Goal: Find contact information: Find contact information

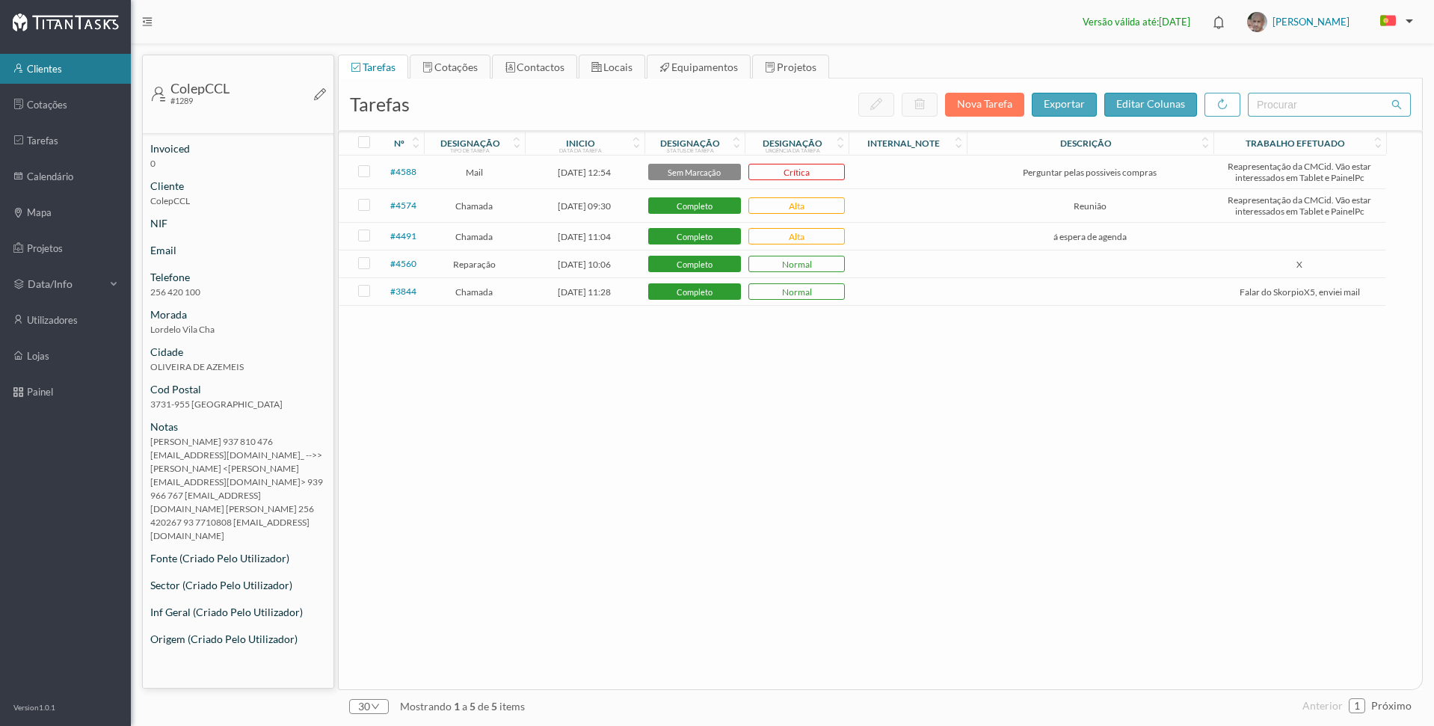
click at [40, 71] on link "clientes" at bounding box center [65, 69] width 131 height 30
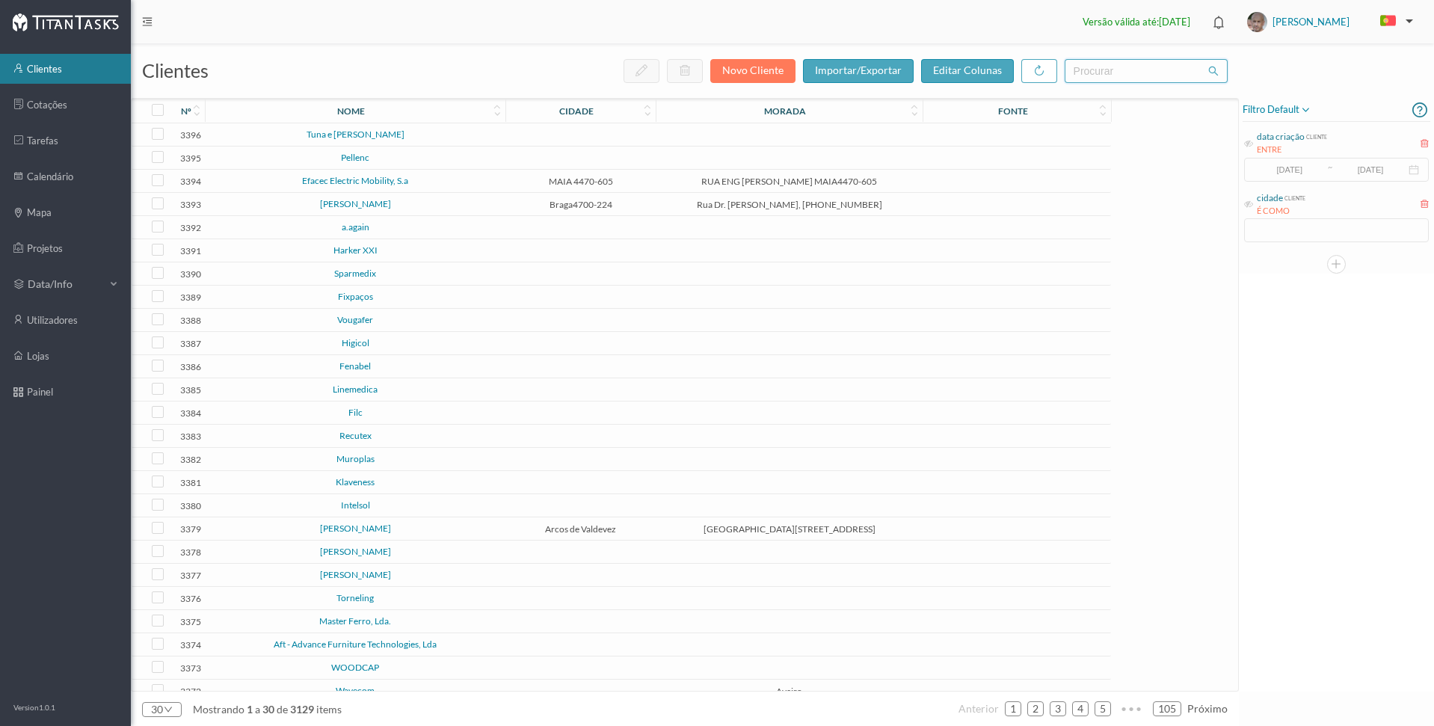
click at [1125, 73] on input "text" at bounding box center [1146, 71] width 163 height 24
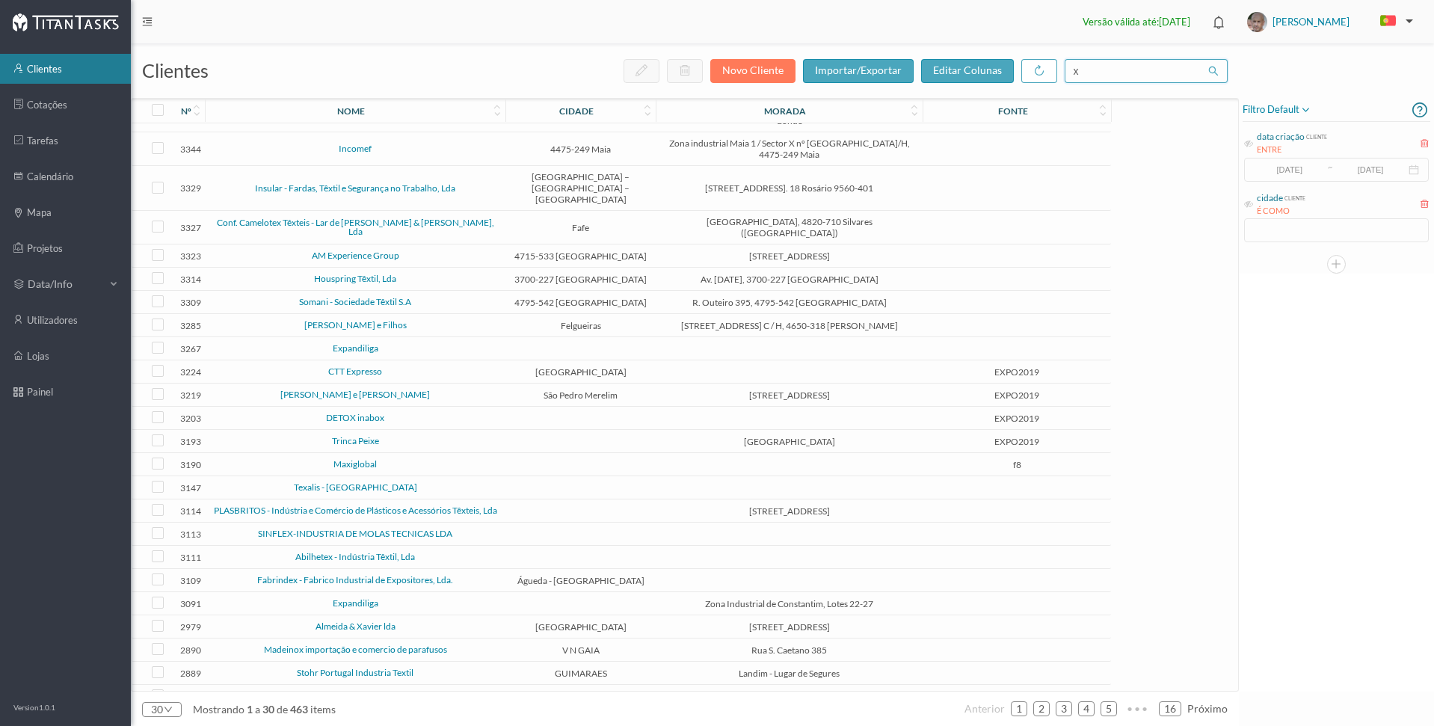
scroll to position [180, 0]
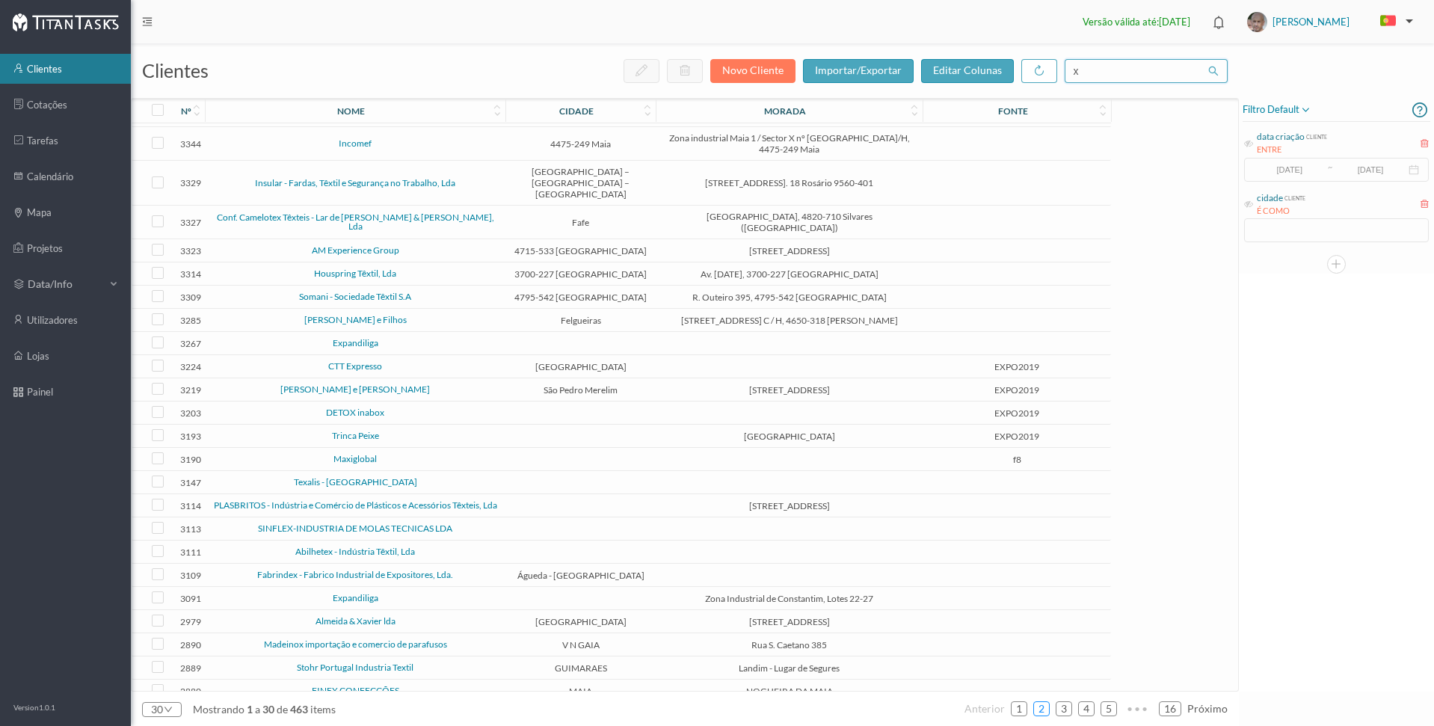
type input "x"
click at [1042, 706] on link "2" at bounding box center [1041, 709] width 15 height 22
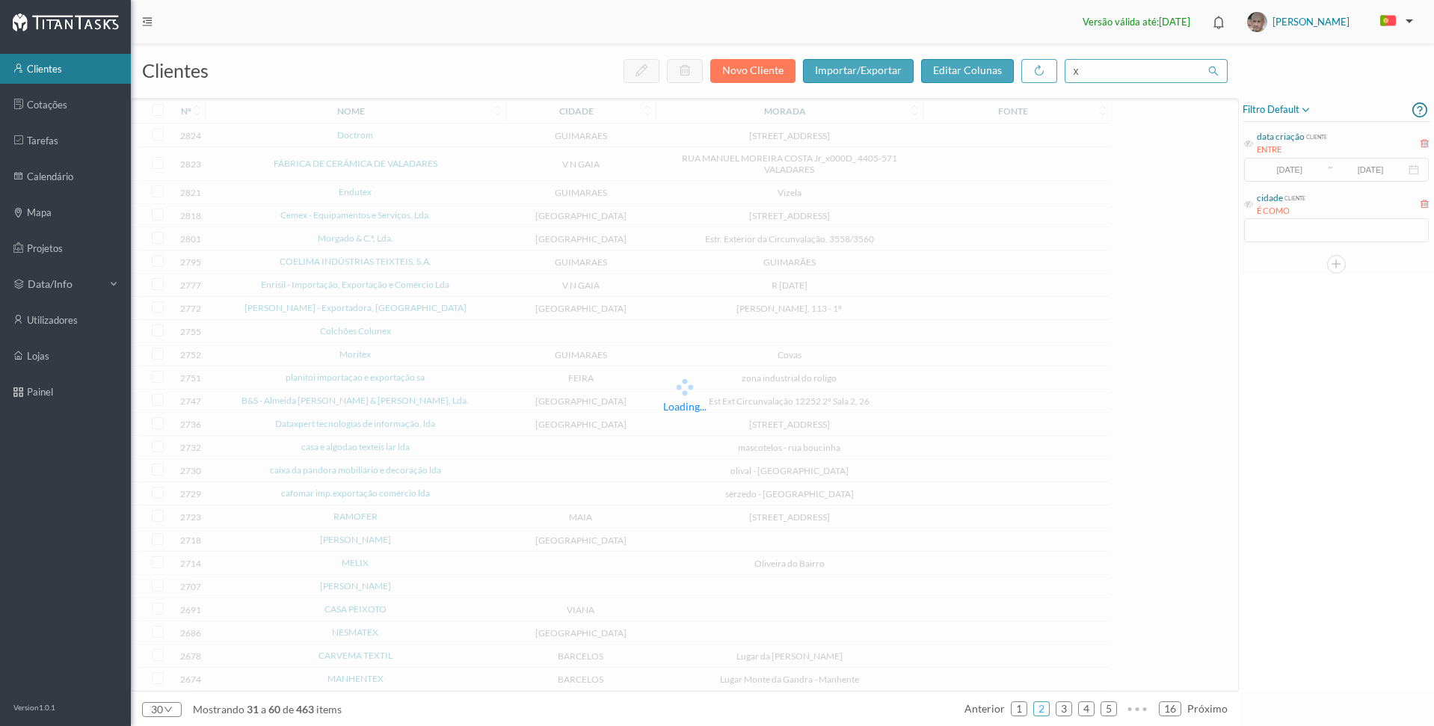
scroll to position [149, 0]
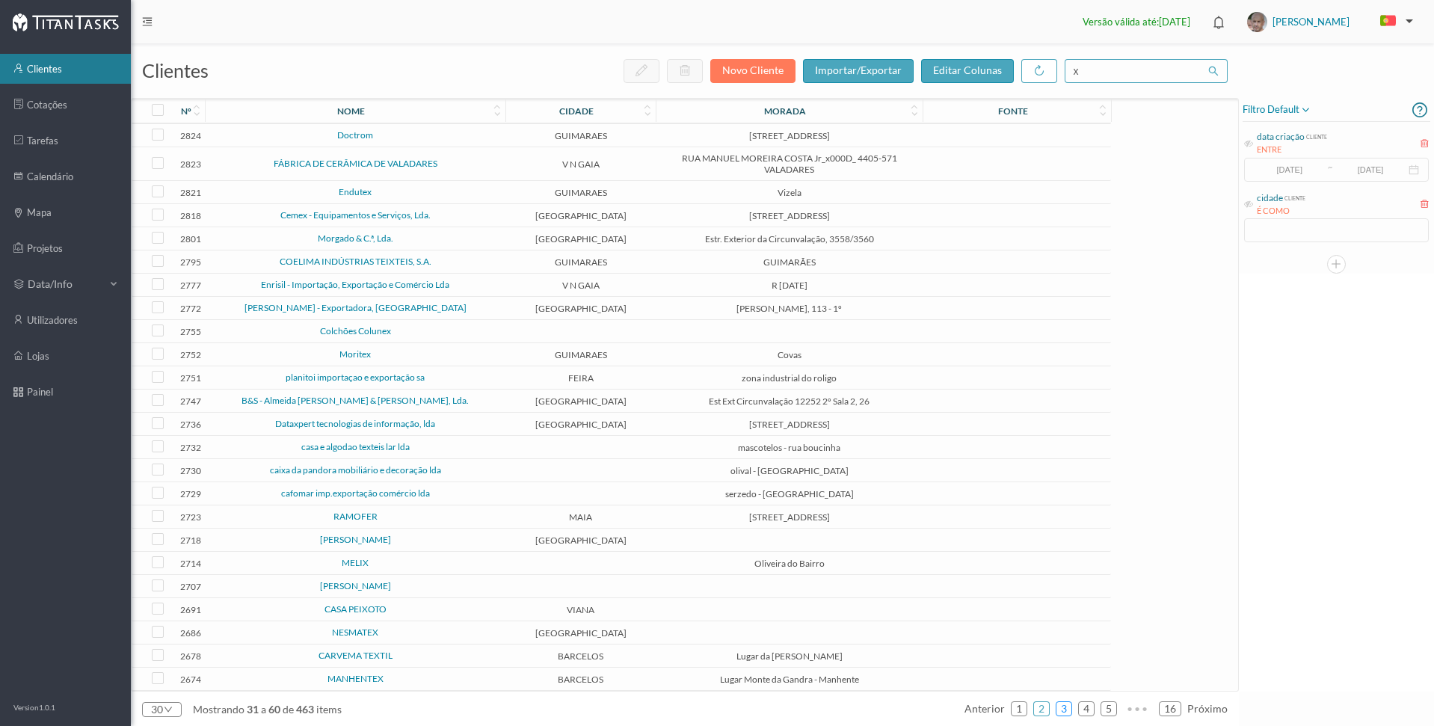
click at [1068, 705] on link "3" at bounding box center [1063, 709] width 15 height 22
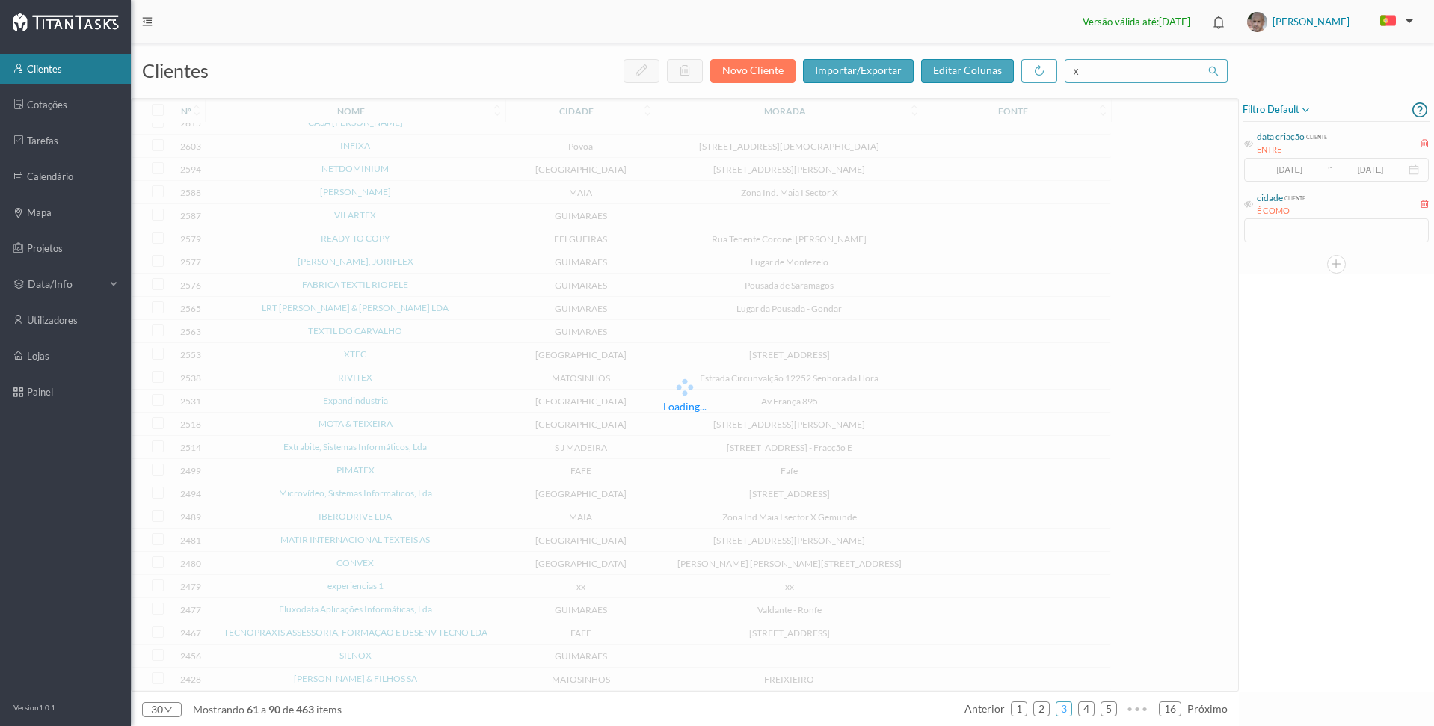
scroll to position [128, 0]
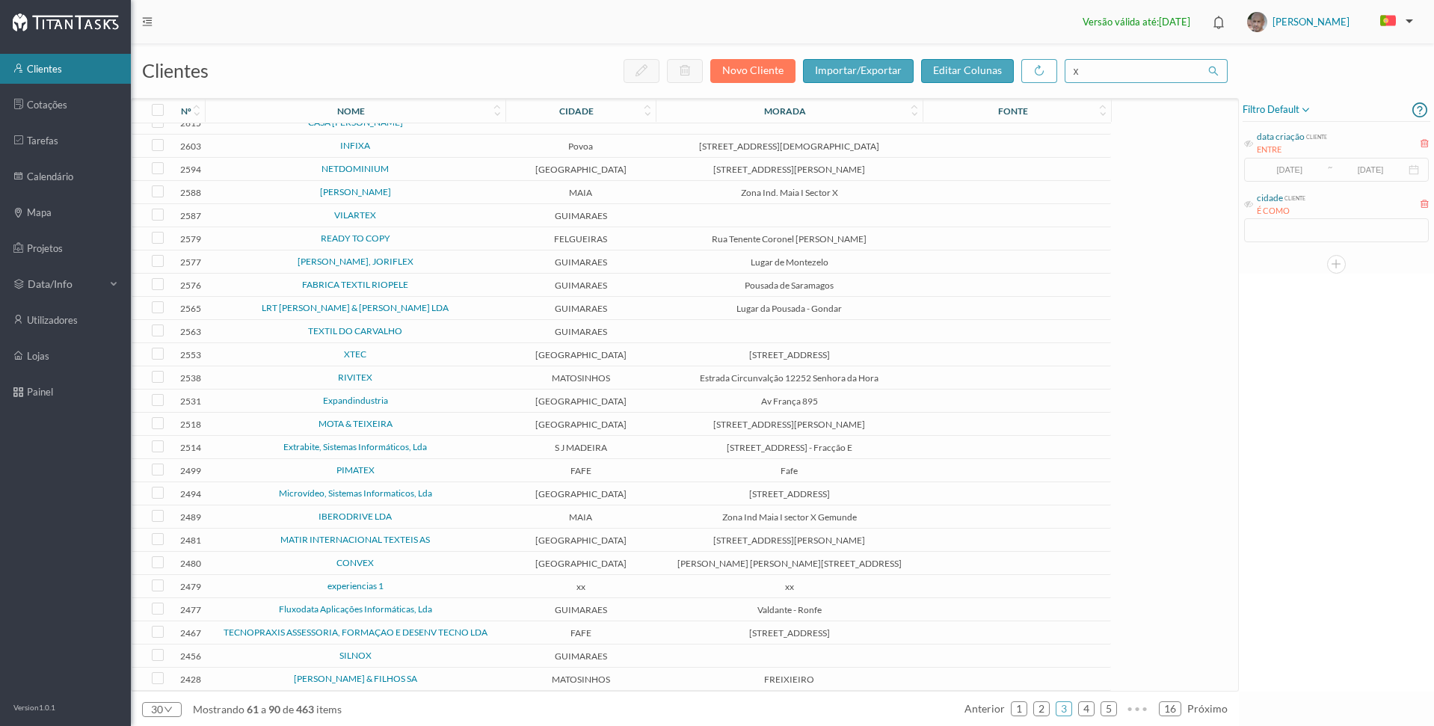
click at [360, 353] on link "XTEC" at bounding box center [355, 353] width 22 height 11
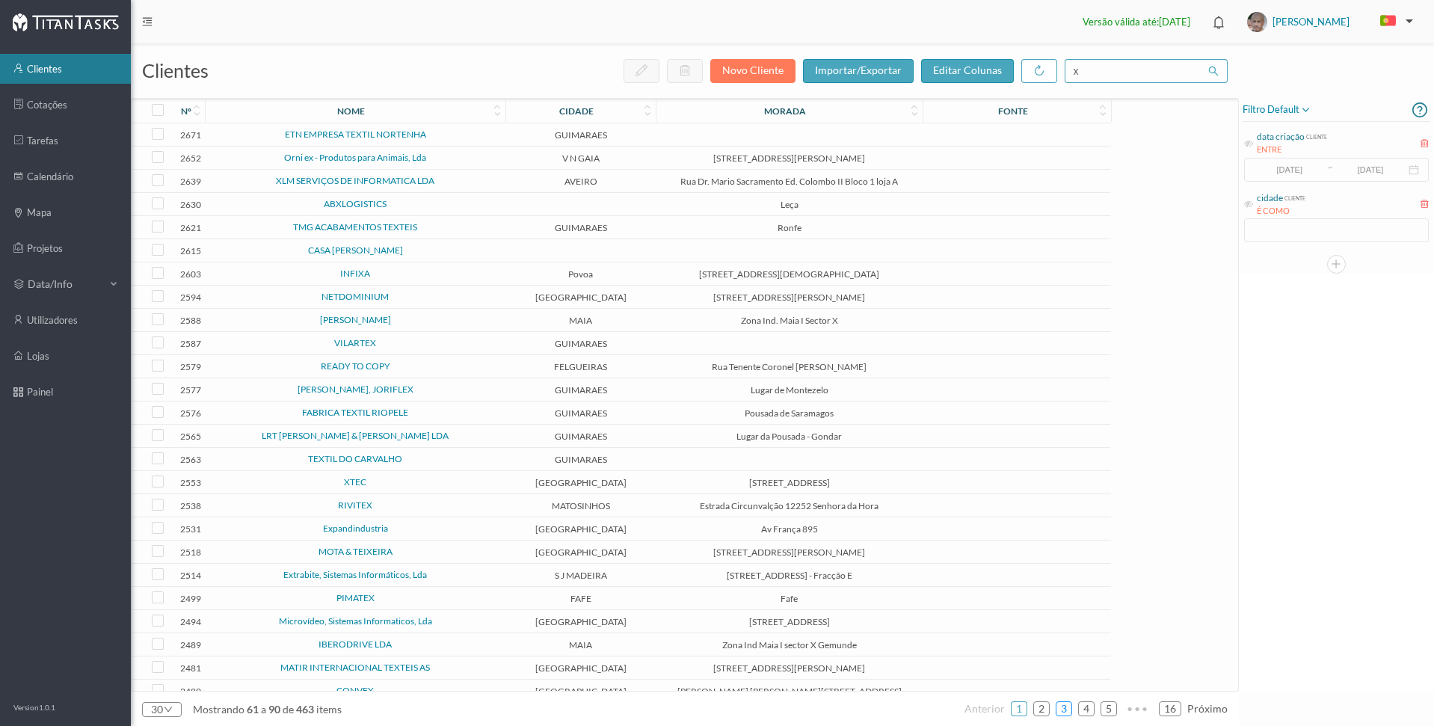
click at [1063, 709] on link "3" at bounding box center [1063, 709] width 15 height 22
click at [1086, 709] on link "4" at bounding box center [1086, 709] width 15 height 22
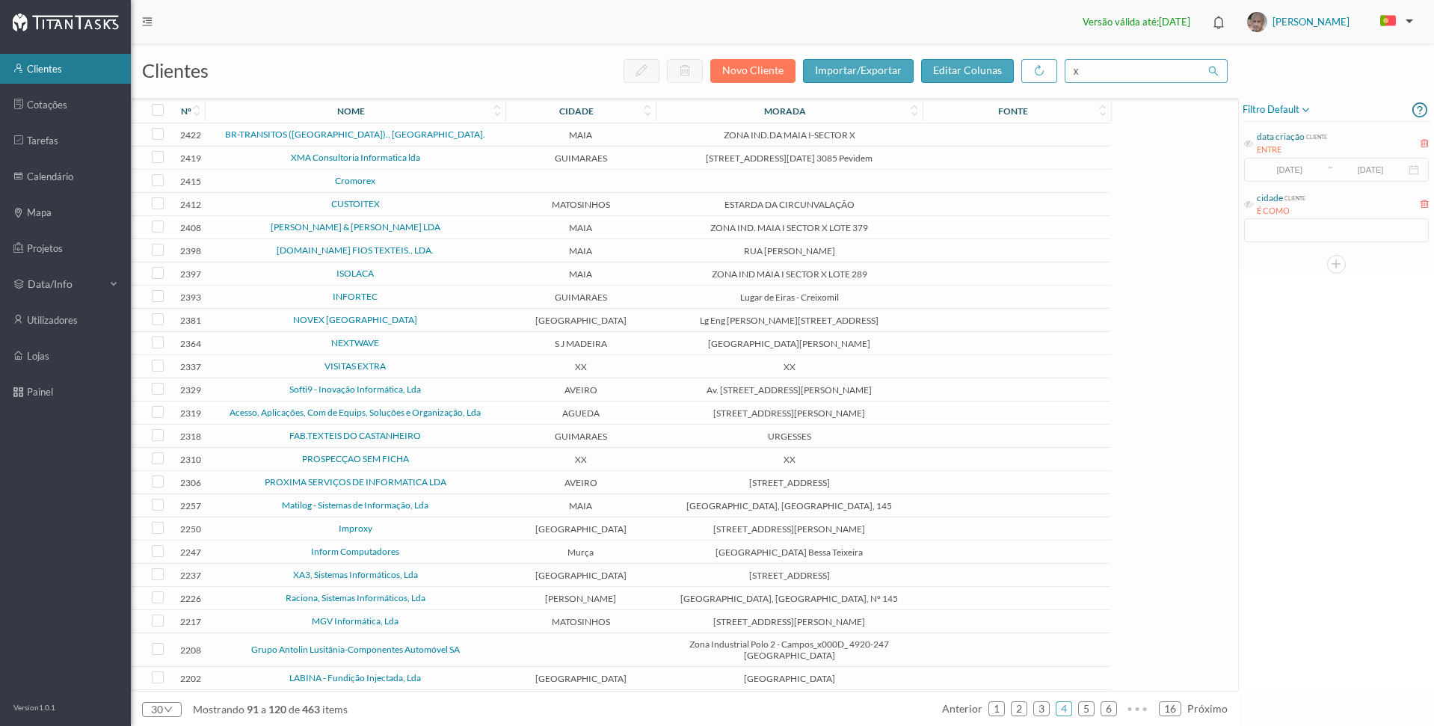
click at [373, 152] on td "XMA Consultoria Informatica lda" at bounding box center [355, 158] width 300 height 23
click at [328, 160] on link "XMA Consultoria Informatica lda" at bounding box center [355, 157] width 129 height 11
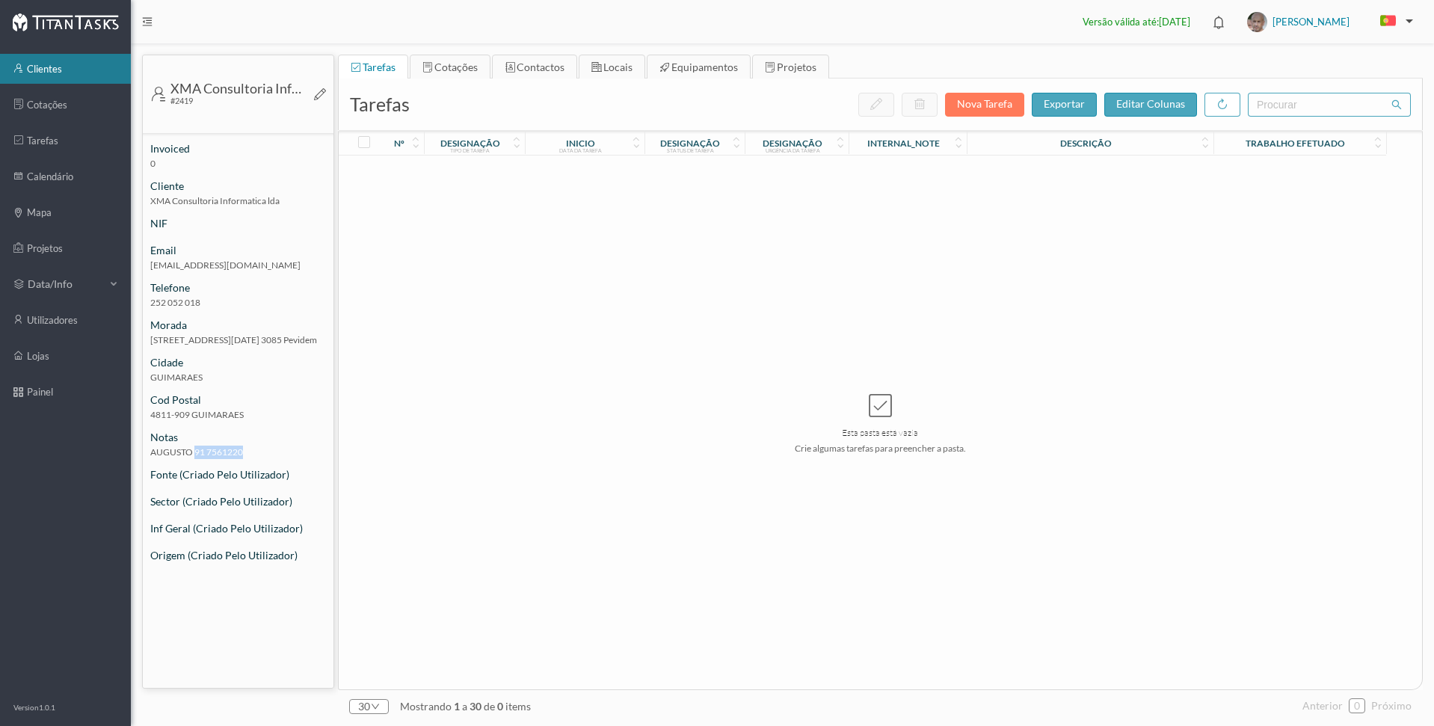
drag, startPoint x: 197, startPoint y: 455, endPoint x: 260, endPoint y: 450, distance: 63.8
click at [260, 450] on span "AUGUSTO 91 7561220" at bounding box center [238, 456] width 191 height 22
click at [510, 229] on div "Esta pasta está vazia Crie algumas tarefas para preencher a pasta." at bounding box center [880, 423] width 1083 height 534
